Goal: Transaction & Acquisition: Purchase product/service

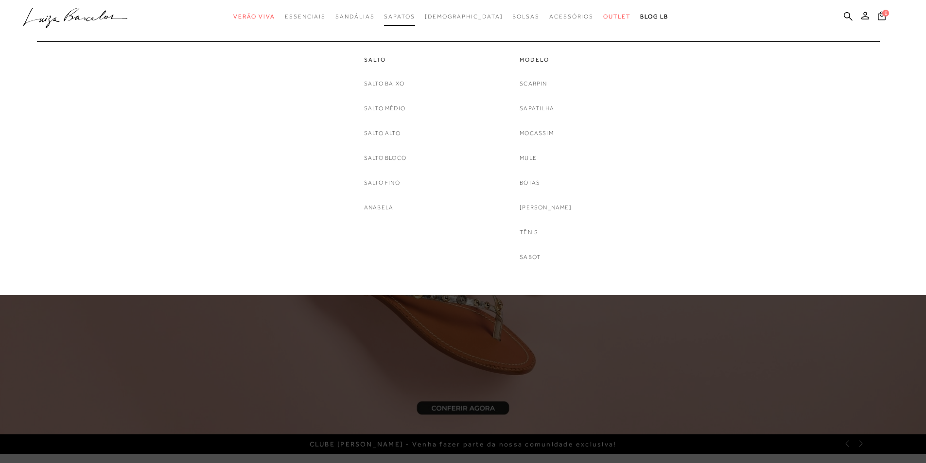
click at [414, 13] on span "Sapatos" at bounding box center [399, 16] width 31 height 7
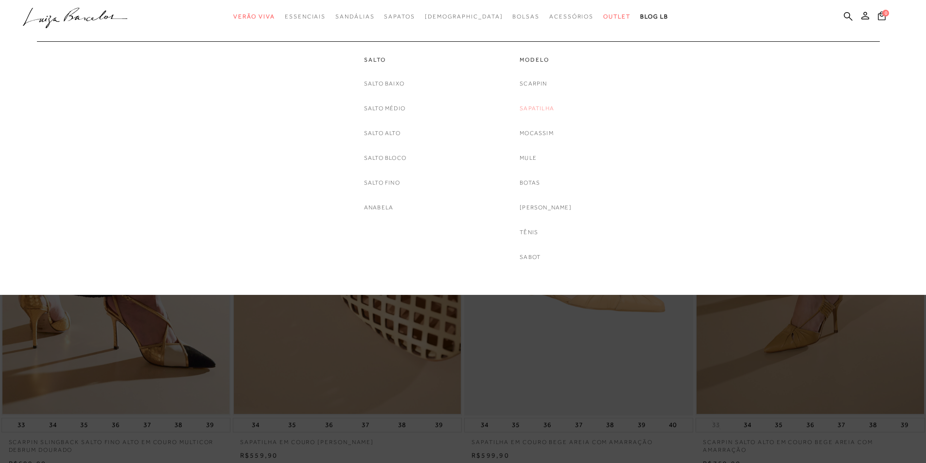
click at [554, 109] on link "Sapatilha" at bounding box center [536, 108] width 34 height 10
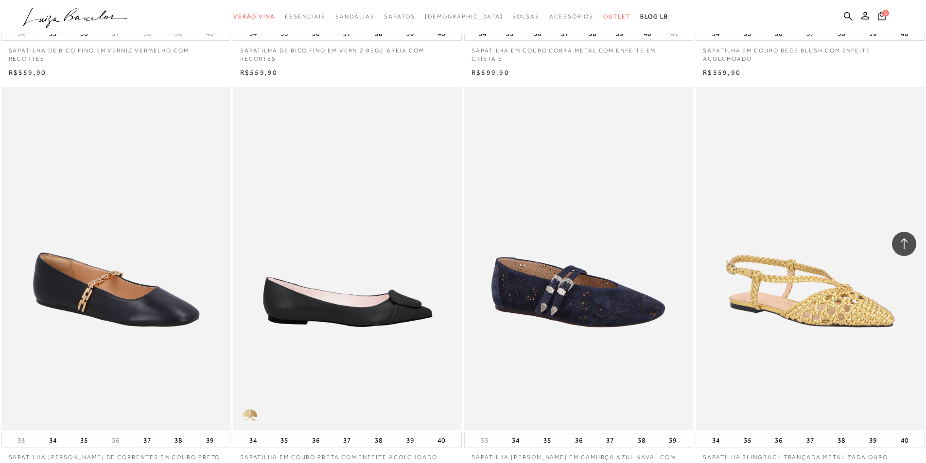
scroll to position [1652, 0]
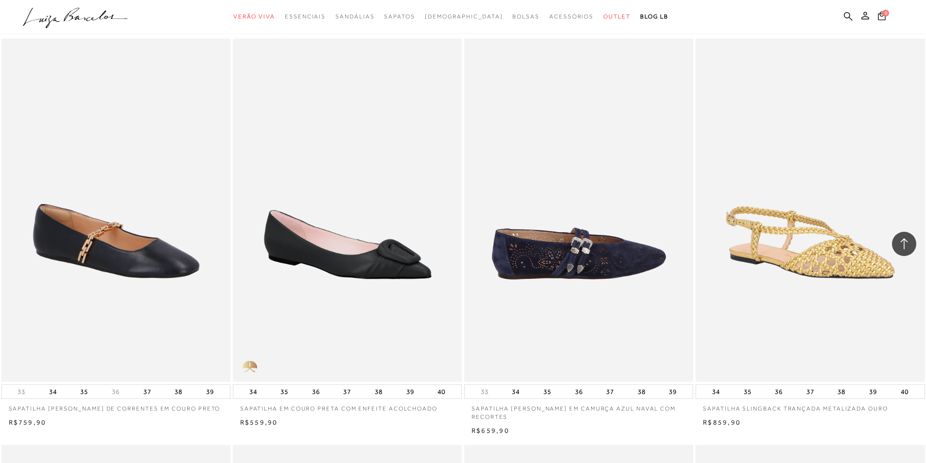
click at [636, 261] on img at bounding box center [579, 210] width 228 height 344
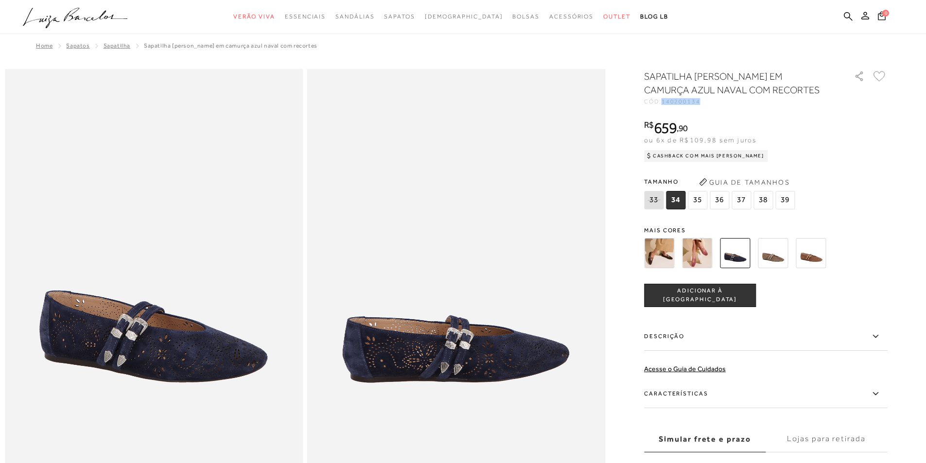
drag, startPoint x: 703, startPoint y: 100, endPoint x: 668, endPoint y: 101, distance: 35.5
click at [668, 101] on span "140200134" at bounding box center [680, 101] width 39 height 7
copy span "140200134"
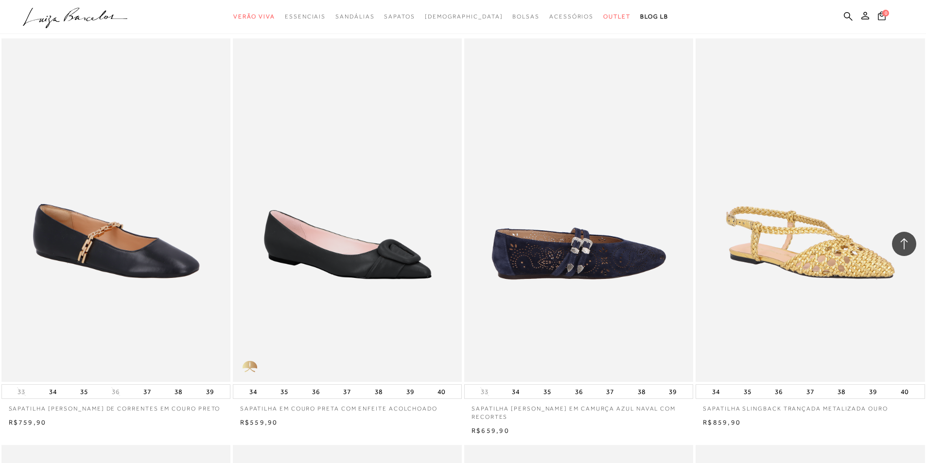
click at [557, 264] on img at bounding box center [579, 210] width 228 height 344
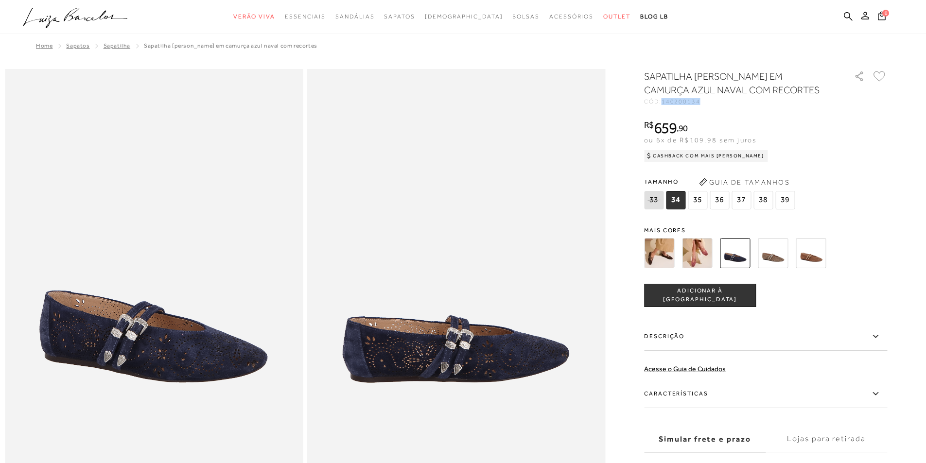
drag, startPoint x: 703, startPoint y: 102, endPoint x: 667, endPoint y: 106, distance: 36.2
click at [667, 106] on div "SAPATILHA MARY JANE EM CAMURÇA AZUL NAVAL COM RECORTES CÓD: 140200134 × É neces…" at bounding box center [765, 285] width 243 height 432
copy span "140200134"
click at [54, 17] on icon ".a{fill-rule:evenodd;}" at bounding box center [75, 18] width 105 height 20
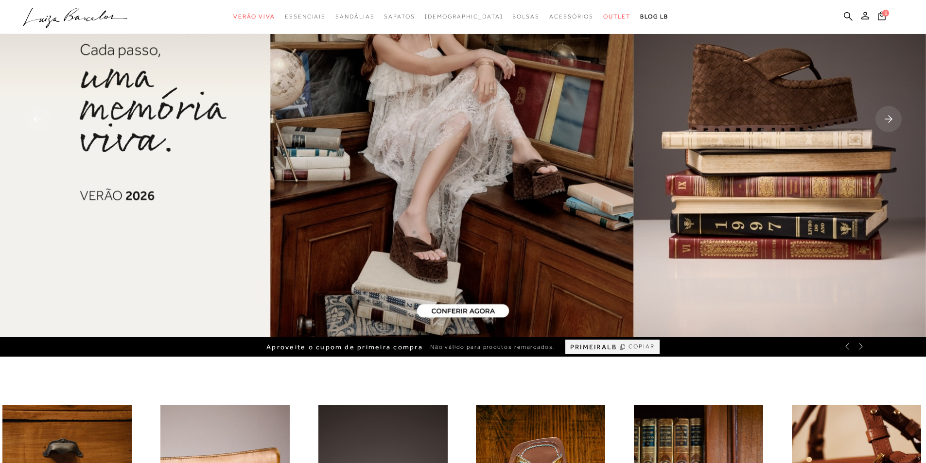
scroll to position [97, 0]
click at [551, 291] on img at bounding box center [463, 120] width 926 height 434
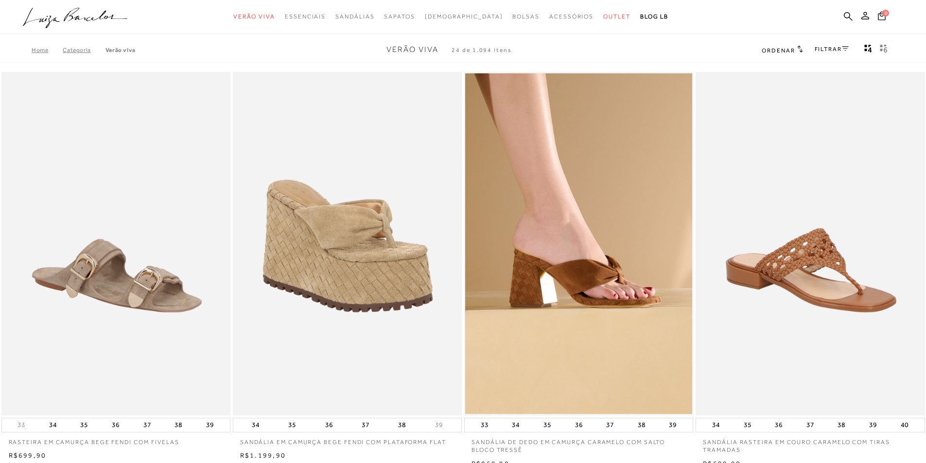
click at [71, 15] on icon at bounding box center [75, 15] width 22 height 14
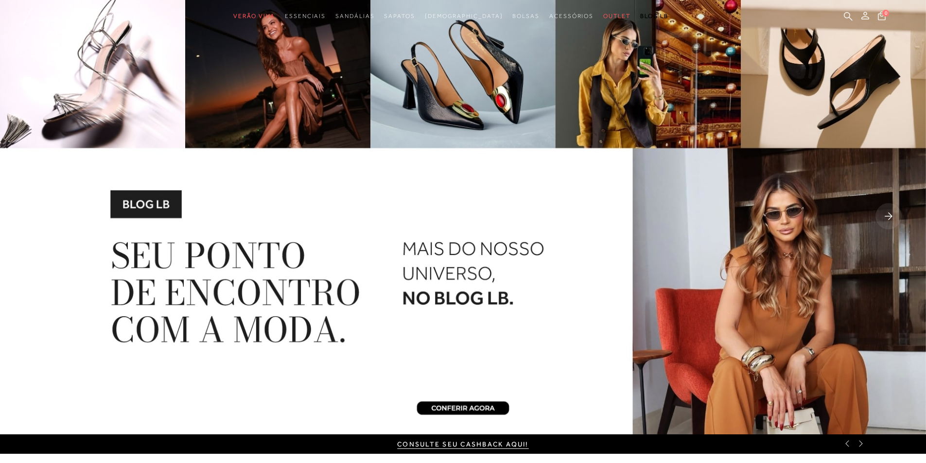
click at [4, 188] on img at bounding box center [463, 217] width 926 height 434
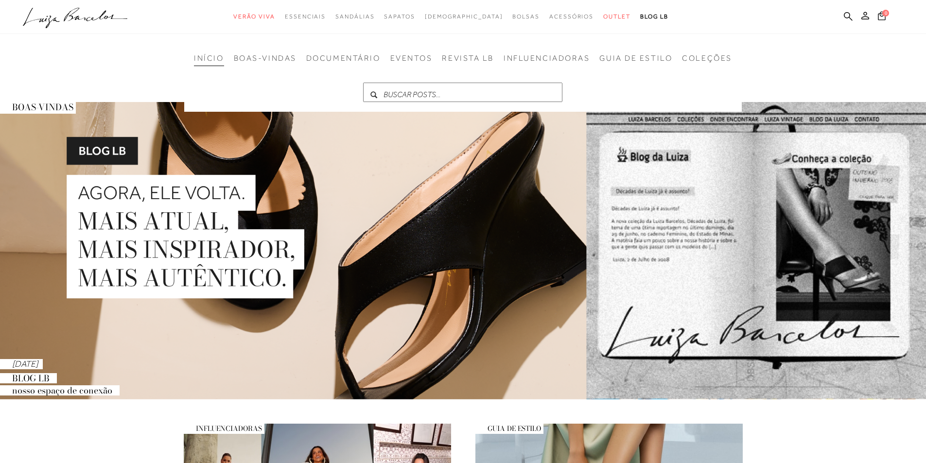
click at [91, 15] on icon ".a{fill-rule:evenodd;}" at bounding box center [75, 18] width 105 height 20
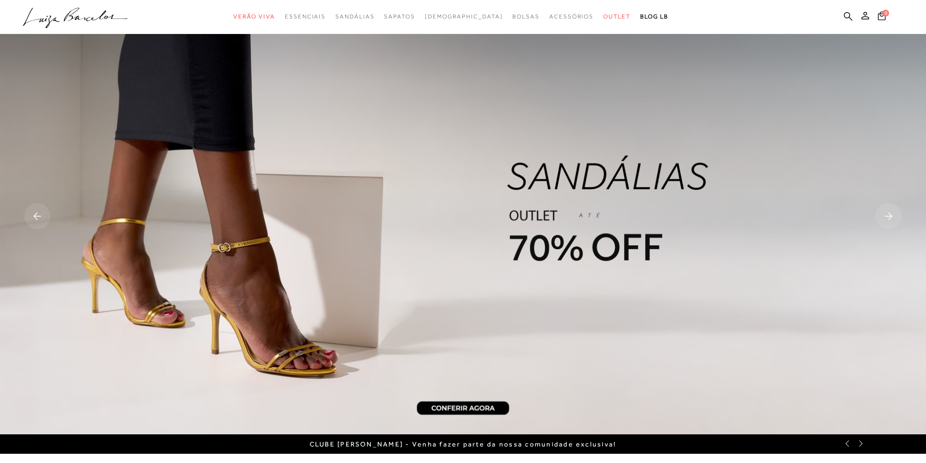
click at [72, 23] on icon ".a{fill-rule:evenodd;}" at bounding box center [75, 18] width 105 height 20
click at [79, 19] on icon at bounding box center [75, 15] width 22 height 14
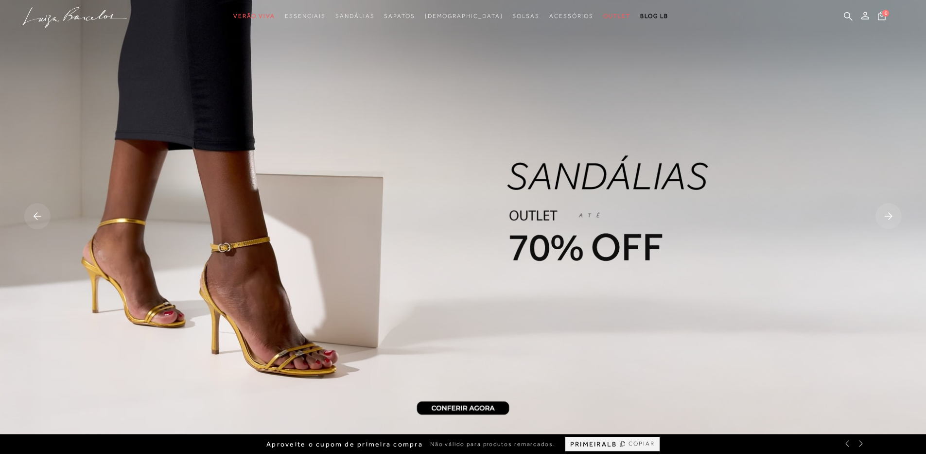
click at [42, 222] on rect at bounding box center [37, 216] width 26 height 26
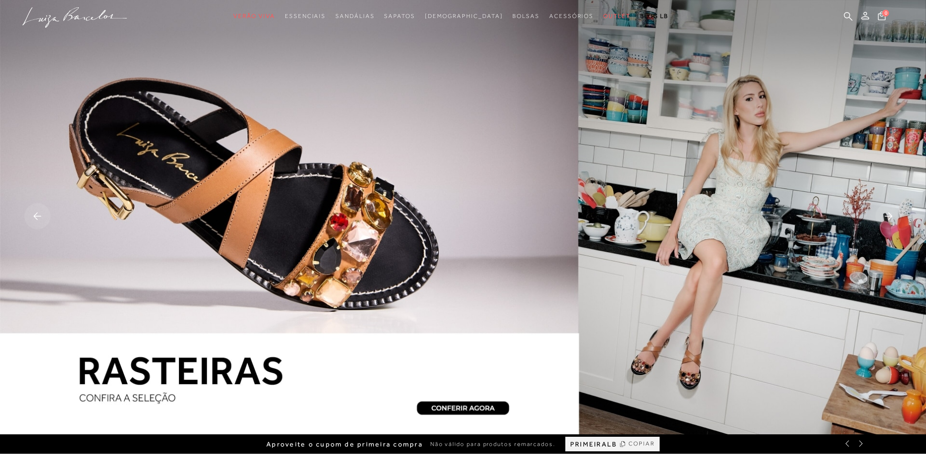
click at [38, 218] on rect at bounding box center [37, 216] width 26 height 26
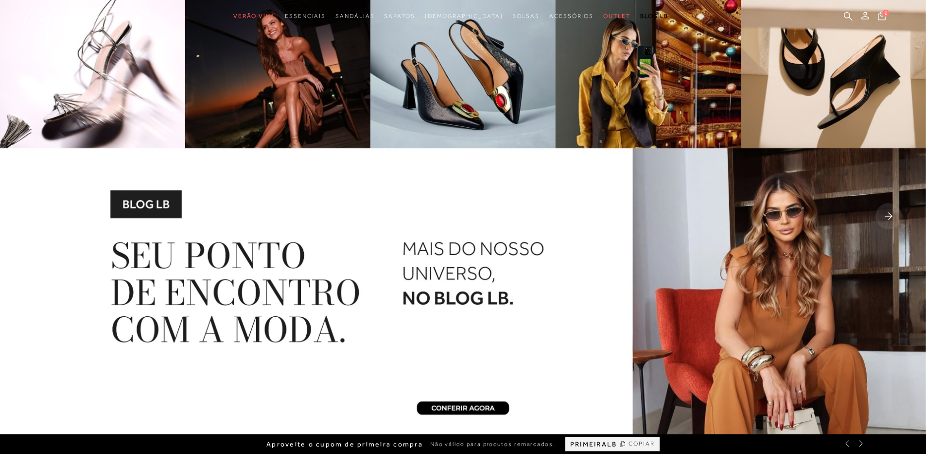
click at [38, 218] on rect at bounding box center [37, 216] width 26 height 26
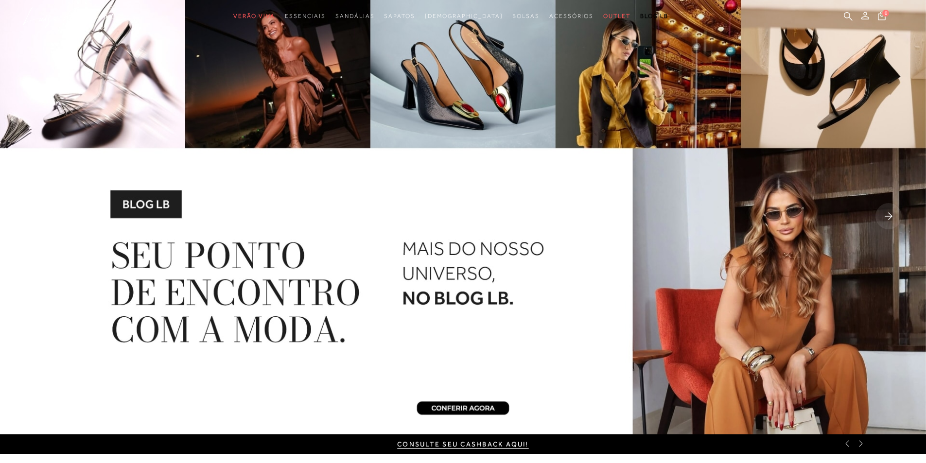
click at [4, 228] on img at bounding box center [463, 217] width 926 height 434
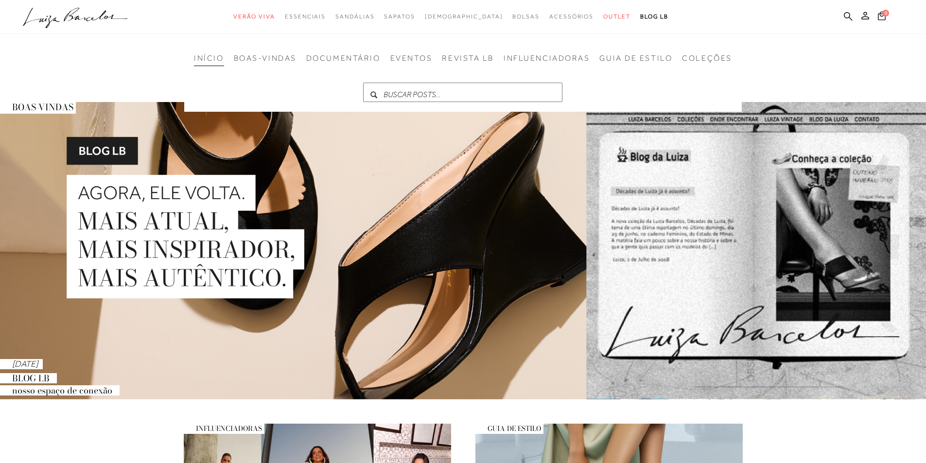
click at [85, 22] on icon ".a{fill-rule:evenodd;}" at bounding box center [75, 18] width 105 height 20
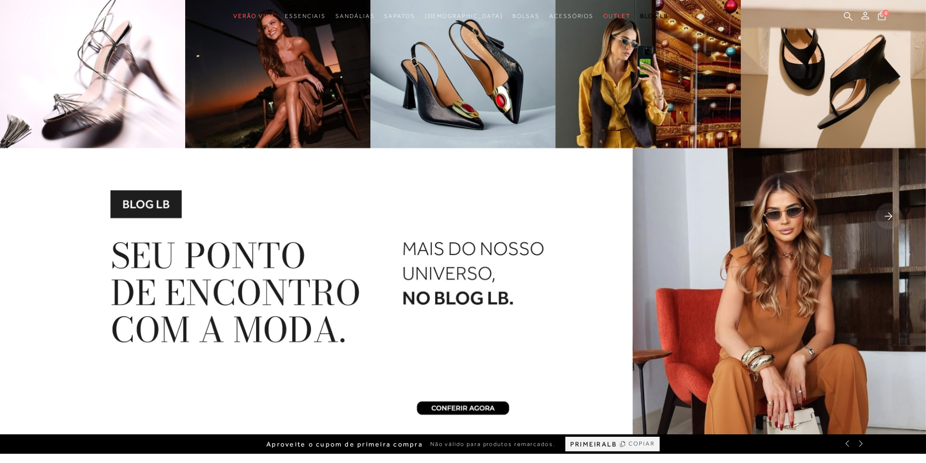
click at [18, 248] on img at bounding box center [463, 217] width 926 height 434
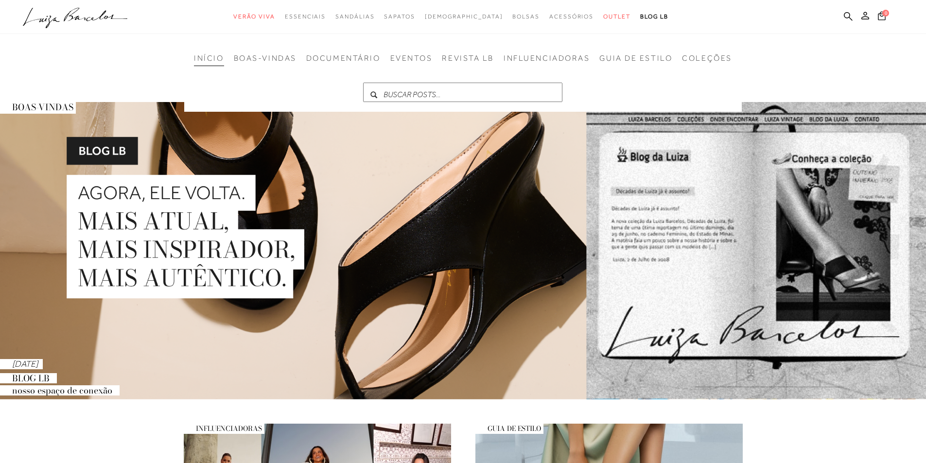
click at [12, 243] on img at bounding box center [463, 250] width 926 height 297
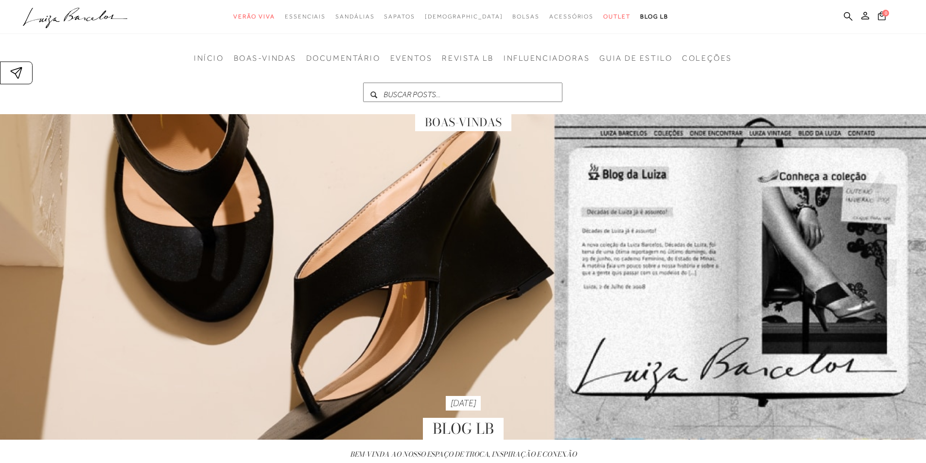
click at [69, 12] on icon ".a{fill-rule:evenodd;}" at bounding box center [75, 18] width 105 height 20
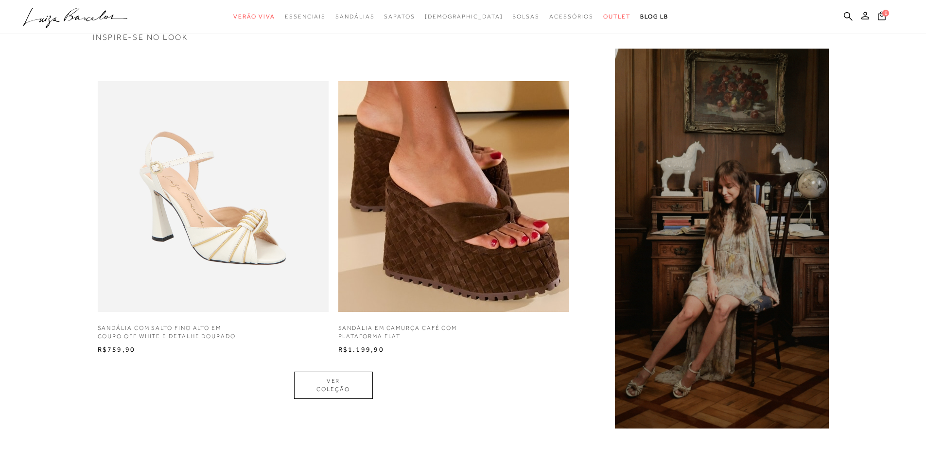
scroll to position [777, 0]
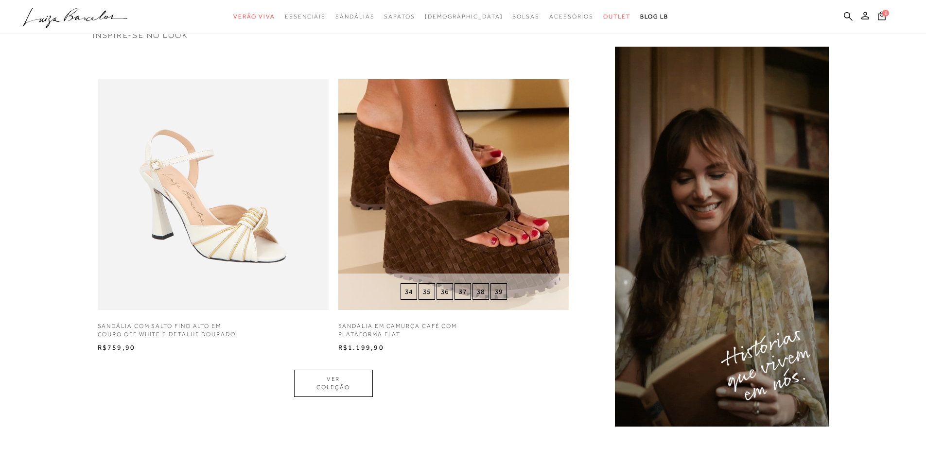
click at [427, 217] on img at bounding box center [453, 194] width 231 height 231
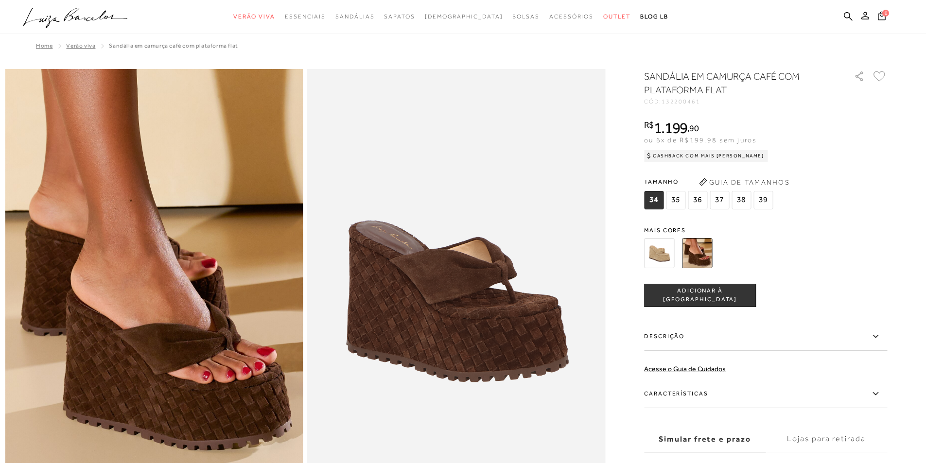
click at [878, 339] on icon at bounding box center [875, 336] width 12 height 12
click at [0, 0] on input "Descrição" at bounding box center [0, 0] width 0 height 0
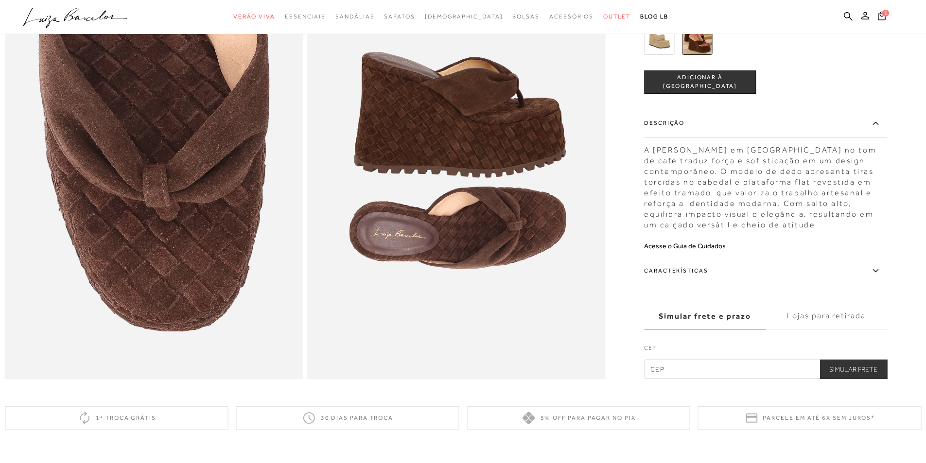
scroll to position [848, 0]
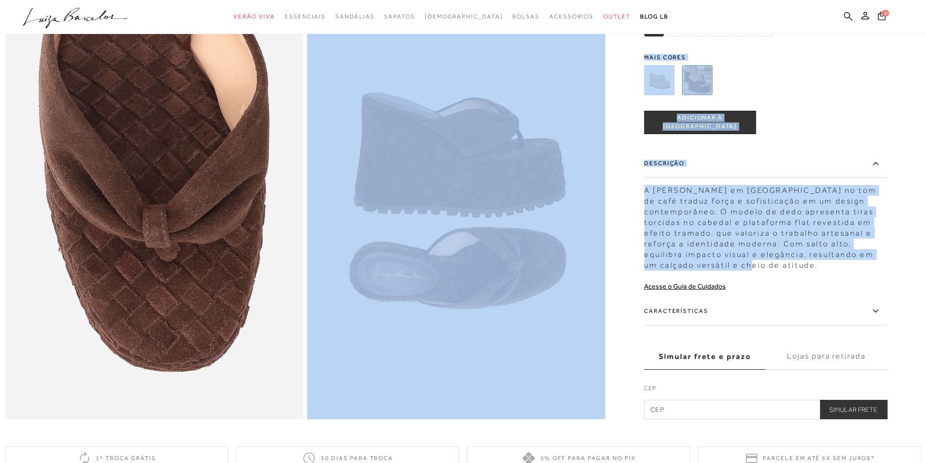
copy div "LOREMIPS DO SITAMET CONS ADI ELITSEDDOE TEMP INC: 137876324 × U laboreetdo magn…"
drag, startPoint x: 643, startPoint y: 208, endPoint x: 863, endPoint y: 283, distance: 232.6
